Goal: Use online tool/utility: Utilize a website feature to perform a specific function

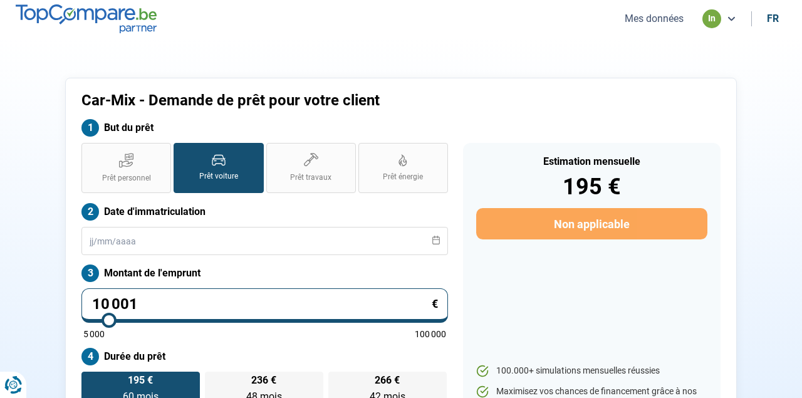
click at [666, 20] on button "Mes données" at bounding box center [654, 18] width 66 height 13
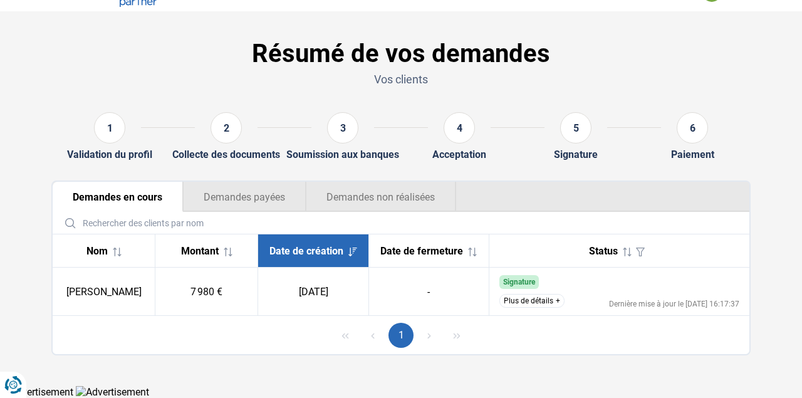
scroll to position [32, 0]
click at [537, 301] on button "Plus de détails" at bounding box center [531, 301] width 65 height 14
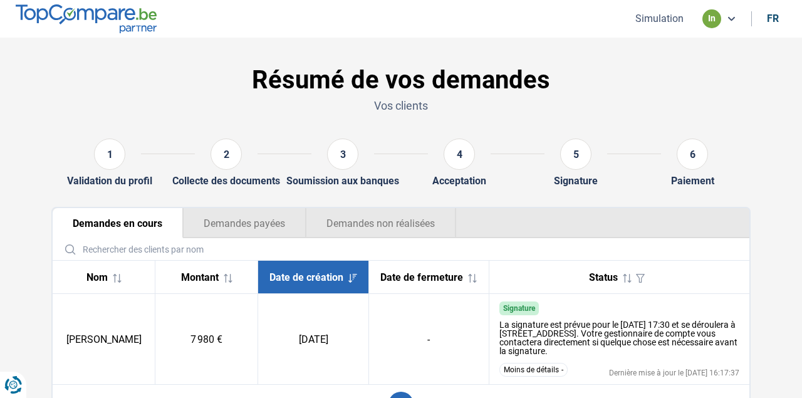
scroll to position [0, 0]
click at [648, 18] on button "Simulation" at bounding box center [660, 18] width 56 height 13
